Goal: Task Accomplishment & Management: Manage account settings

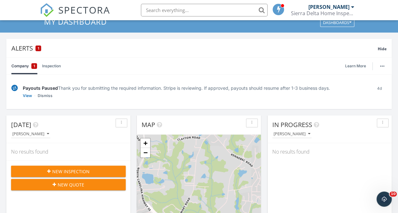
scroll to position [31, 0]
click at [39, 48] on span "1" at bounding box center [39, 48] width 2 height 4
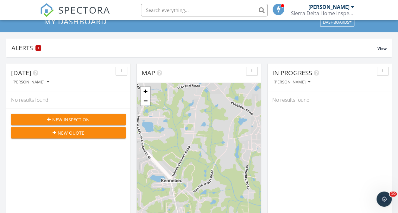
click at [39, 48] on span "1" at bounding box center [39, 48] width 2 height 4
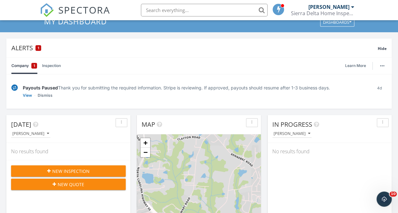
click at [23, 95] on link "View" at bounding box center [27, 95] width 9 height 6
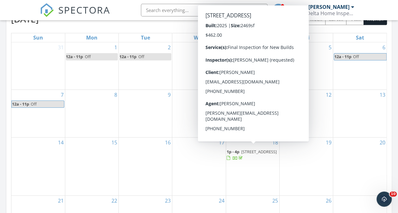
scroll to position [348, 0]
click at [252, 149] on span "[STREET_ADDRESS]" at bounding box center [258, 152] width 35 height 6
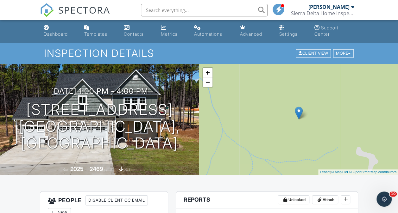
scroll to position [1, 0]
